Goal: Navigation & Orientation: Find specific page/section

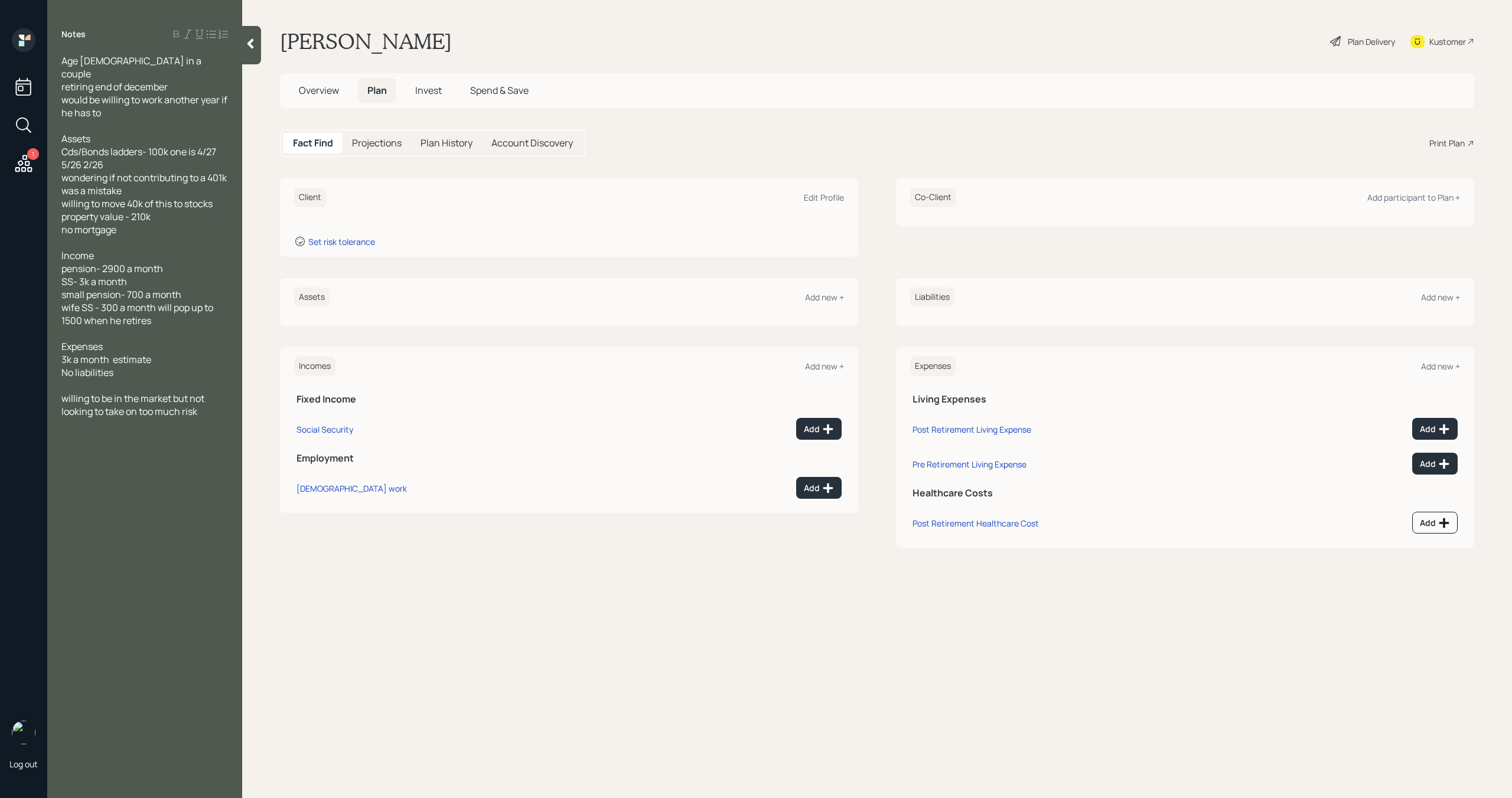
click at [253, 48] on icon at bounding box center [251, 44] width 7 height 10
